Goal: Check status

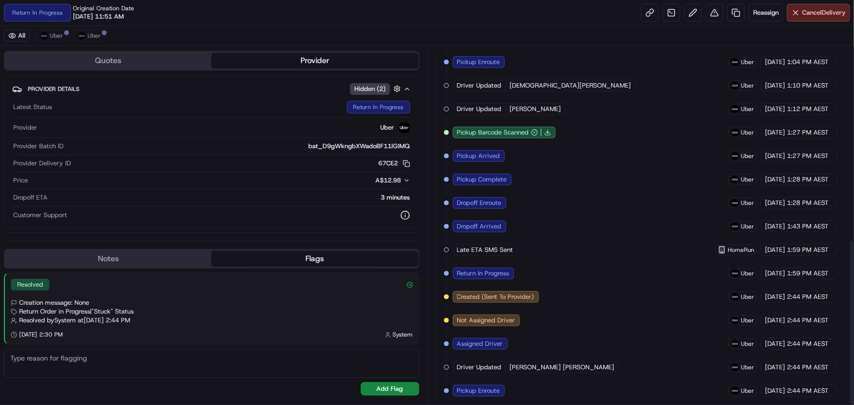
scroll to position [416, 0]
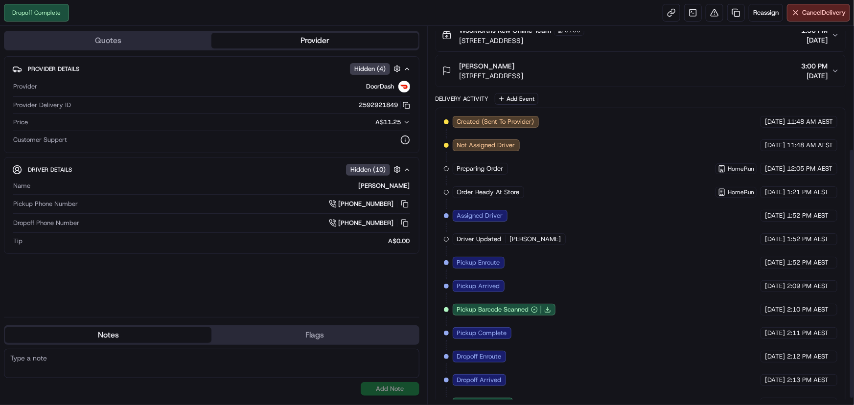
scroll to position [193, 0]
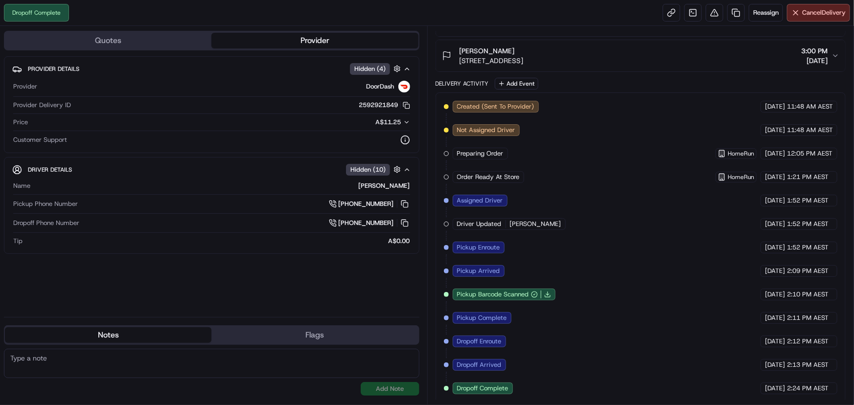
click at [486, 384] on span "Dropoff Complete" at bounding box center [482, 388] width 51 height 9
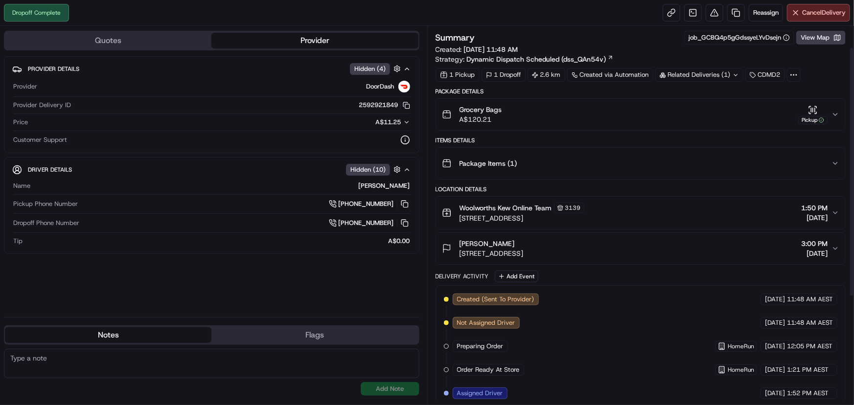
scroll to position [0, 0]
click at [809, 106] on icon "button" at bounding box center [813, 110] width 10 height 10
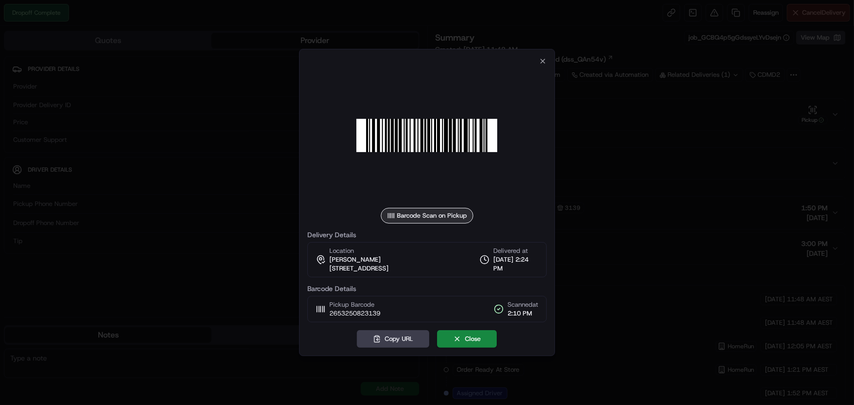
click at [428, 156] on img at bounding box center [427, 135] width 141 height 141
click at [548, 58] on div "Barcode Scan on Pickup Delivery Details Location [GEOGRAPHIC_DATA][PERSON_NAME]…" at bounding box center [427, 202] width 257 height 307
click at [547, 59] on icon "button" at bounding box center [543, 61] width 8 height 8
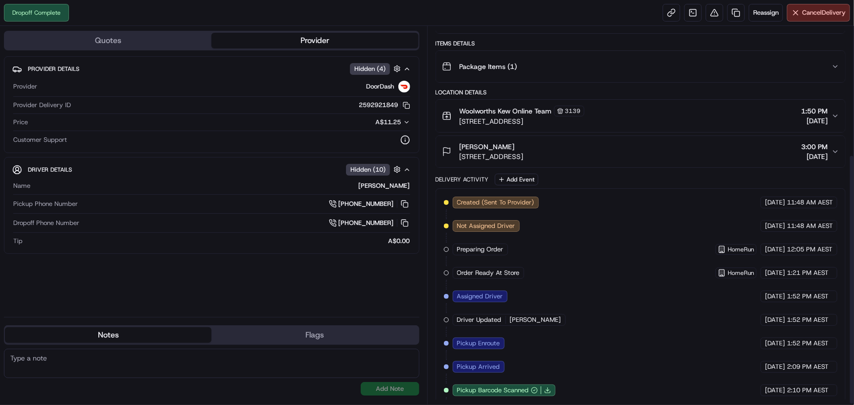
scroll to position [193, 0]
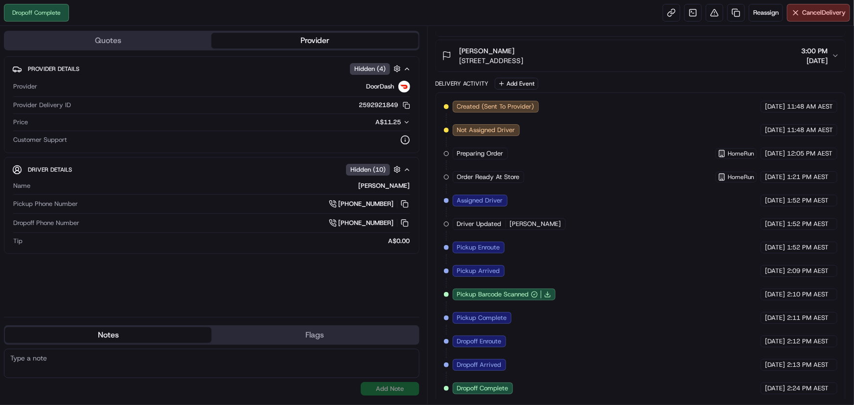
click at [463, 377] on div "Created (Sent To Provider) DoorDash [DATE] 11:48 AM AEST Not Assigned Driver Do…" at bounding box center [641, 248] width 394 height 294
click at [466, 379] on div "Created (Sent To Provider) DoorDash [DATE] 11:48 AM AEST Not Assigned Driver Do…" at bounding box center [641, 248] width 394 height 294
click at [466, 387] on span "Dropoff Complete" at bounding box center [482, 388] width 51 height 9
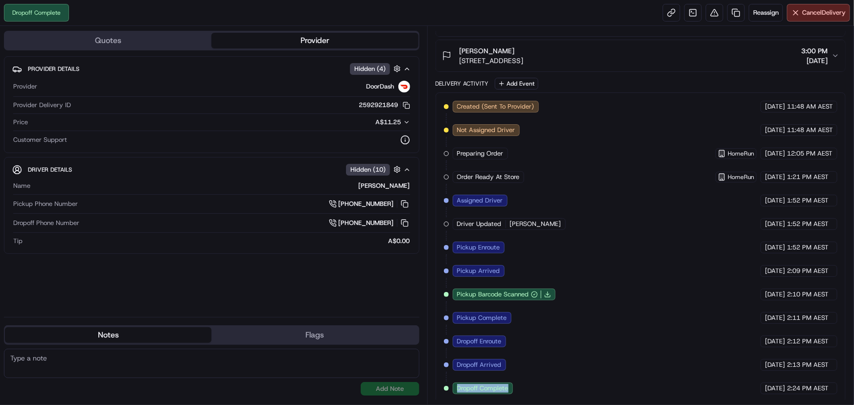
click at [466, 387] on span "Dropoff Complete" at bounding box center [482, 388] width 51 height 9
click at [275, 334] on button "Flags" at bounding box center [315, 336] width 207 height 16
click at [135, 336] on button "Notes" at bounding box center [108, 336] width 207 height 16
click at [249, 33] on button "Provider" at bounding box center [315, 41] width 207 height 16
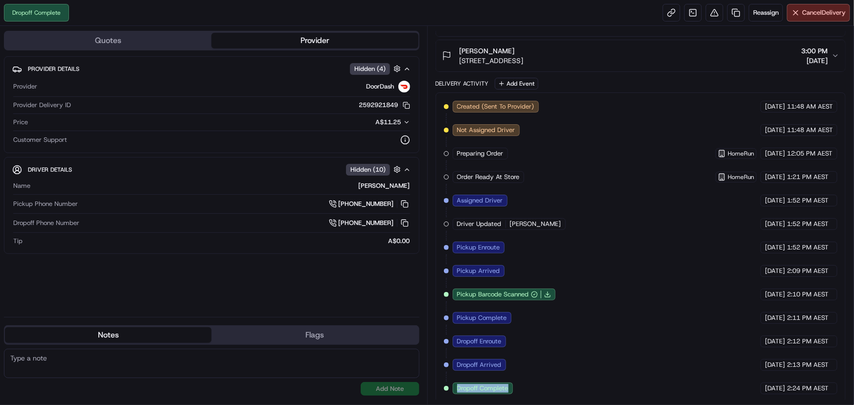
click at [166, 40] on button "Quotes" at bounding box center [108, 41] width 207 height 16
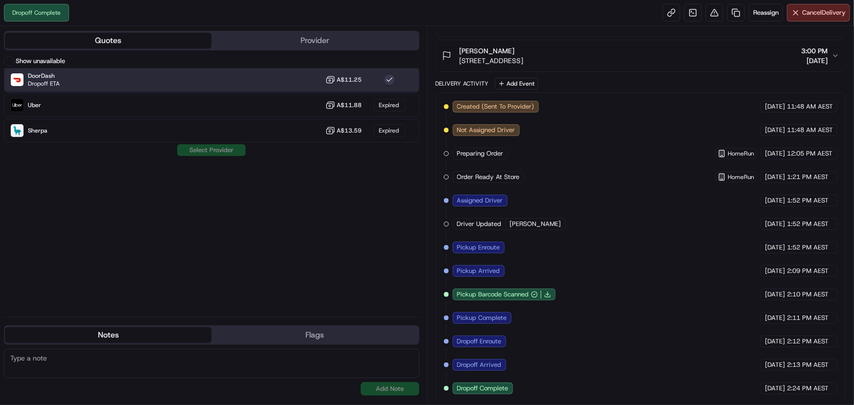
click at [304, 78] on div "DoorDash Dropoff ETA A$11.25" at bounding box center [212, 80] width 416 height 24
